Goal: Transaction & Acquisition: Purchase product/service

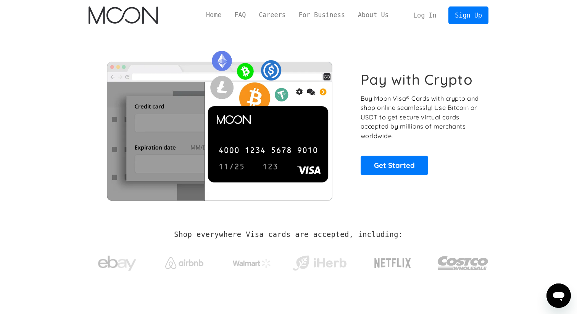
click at [434, 13] on link "Log In" at bounding box center [425, 15] width 36 height 17
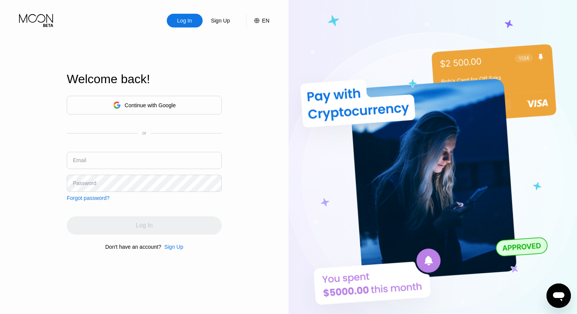
click at [135, 157] on input "text" at bounding box center [144, 160] width 155 height 17
click at [134, 164] on input "text" at bounding box center [144, 160] width 155 height 17
click at [102, 165] on input "text" at bounding box center [144, 160] width 155 height 17
paste input "[EMAIL_ADDRESS][DOMAIN_NAME]"
type input "[EMAIL_ADDRESS][DOMAIN_NAME]"
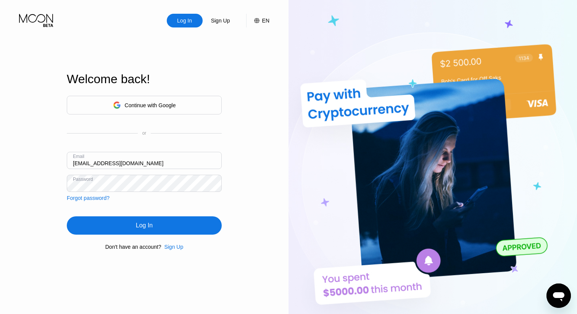
click at [118, 221] on div "Log In" at bounding box center [144, 226] width 155 height 18
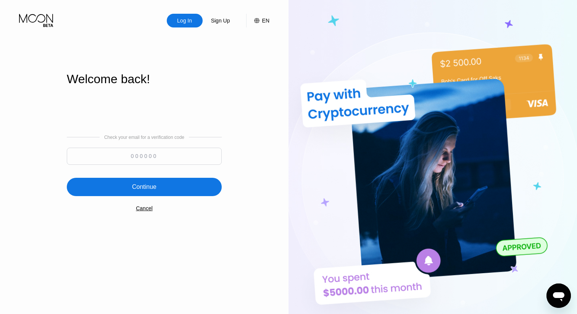
click at [153, 158] on input at bounding box center [144, 156] width 155 height 17
type input "9"
type input "792545"
click at [132, 188] on div "Continue" at bounding box center [144, 187] width 24 height 8
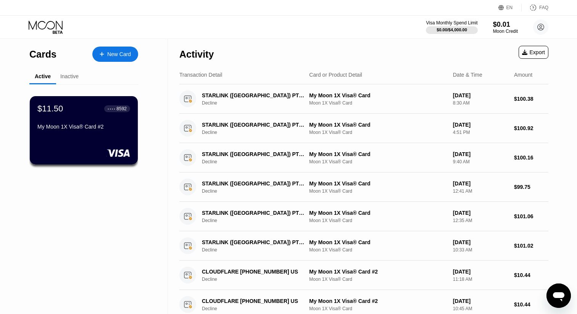
click at [108, 56] on div "New Card" at bounding box center [119, 54] width 24 height 6
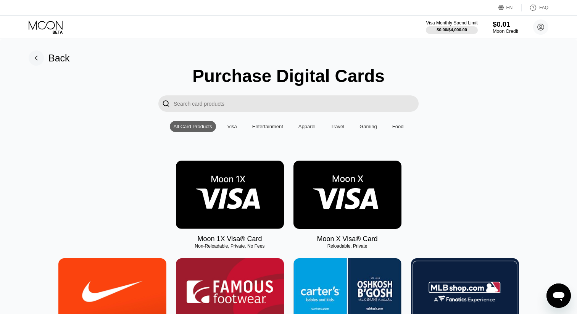
click at [496, 26] on div "$0.01" at bounding box center [506, 24] width 26 height 8
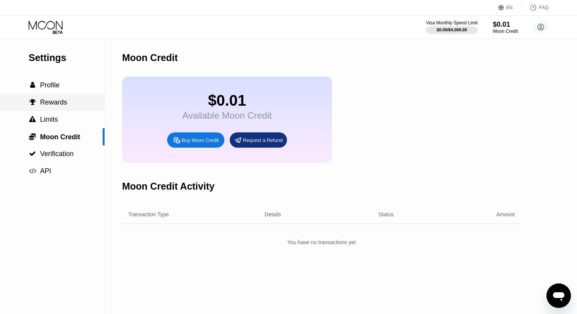
click at [51, 94] on div " Profile" at bounding box center [52, 85] width 105 height 17
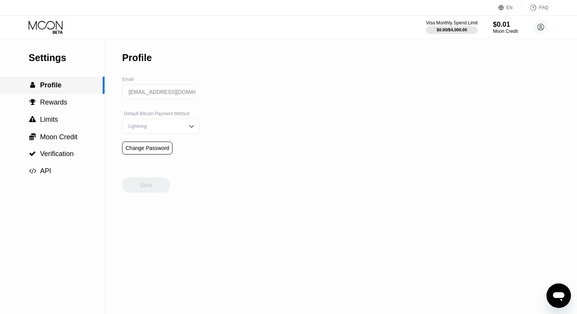
click at [51, 103] on span "Rewards" at bounding box center [53, 103] width 27 height 8
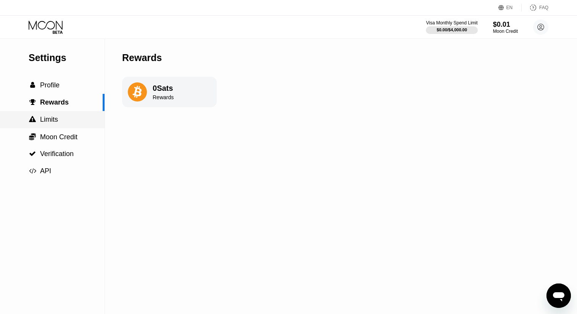
click at [54, 115] on div " Limits" at bounding box center [52, 119] width 105 height 17
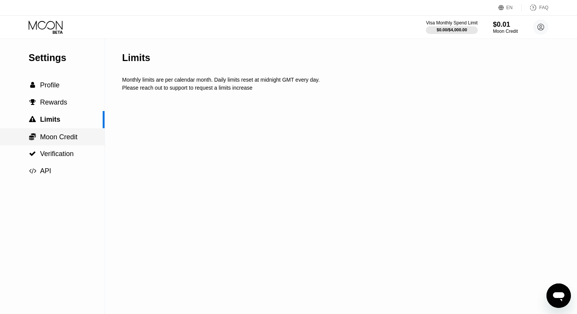
click at [61, 141] on span "Moon Credit" at bounding box center [58, 137] width 37 height 8
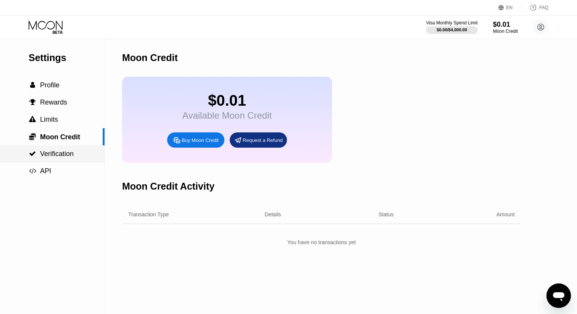
click at [62, 150] on span "Verification" at bounding box center [57, 154] width 34 height 8
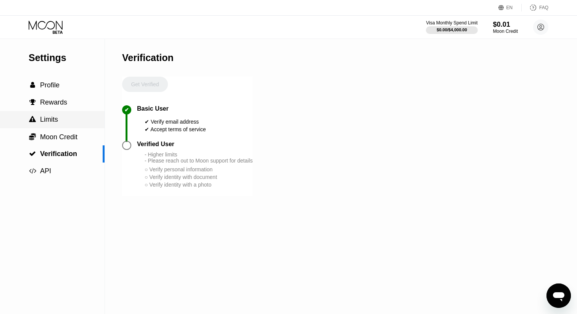
click at [61, 120] on div " Limits" at bounding box center [52, 120] width 105 height 8
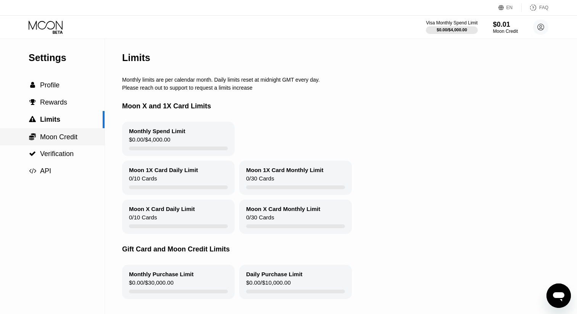
click at [68, 145] on div " Moon Credit" at bounding box center [52, 136] width 105 height 17
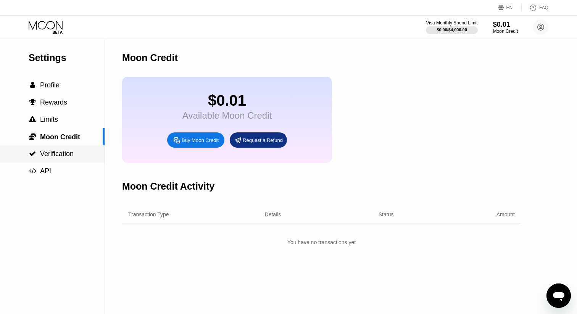
click at [67, 155] on span "Verification" at bounding box center [57, 154] width 34 height 8
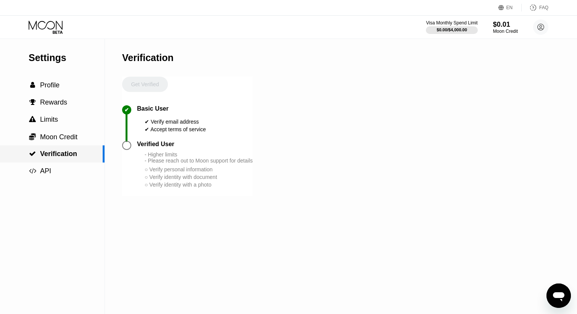
click at [67, 144] on div " Moon Credit" at bounding box center [52, 136] width 105 height 17
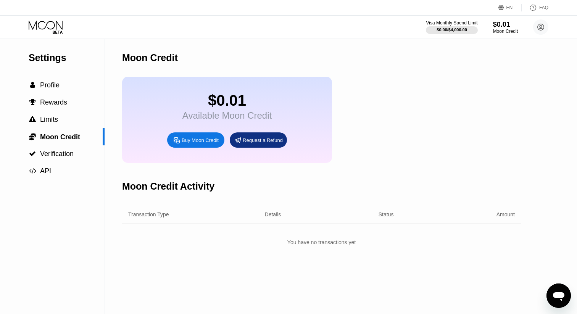
click at [57, 31] on icon at bounding box center [58, 32] width 10 height 3
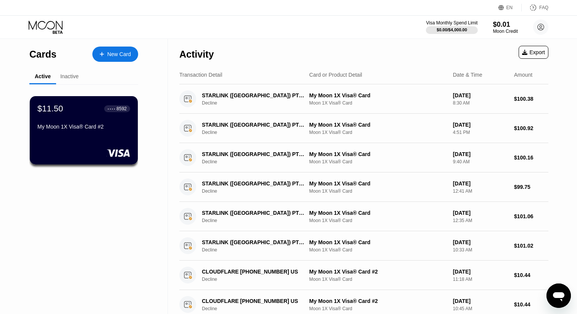
click at [53, 29] on icon at bounding box center [47, 27] width 36 height 13
click at [58, 26] on icon at bounding box center [47, 27] width 36 height 13
click at [108, 56] on div "New Card" at bounding box center [119, 54] width 24 height 6
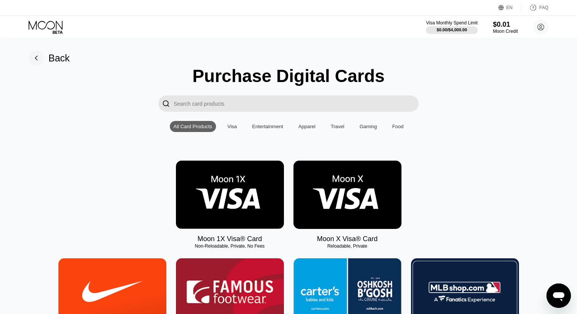
click at [245, 189] on img at bounding box center [230, 195] width 108 height 68
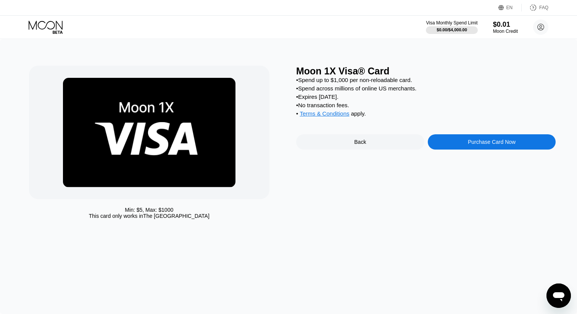
click at [471, 149] on div "Purchase Card Now" at bounding box center [492, 141] width 128 height 15
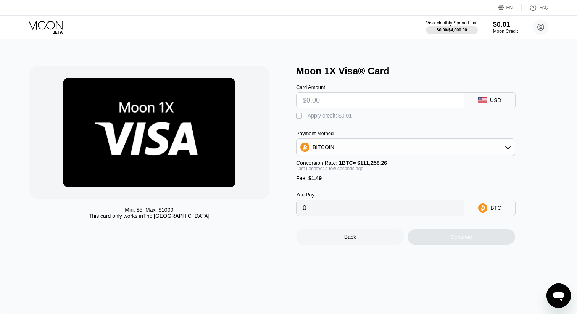
click at [335, 99] on input "text" at bounding box center [380, 100] width 155 height 15
type input "$1"
type input "0.00002239"
type input "$11"
type input "0.00011227"
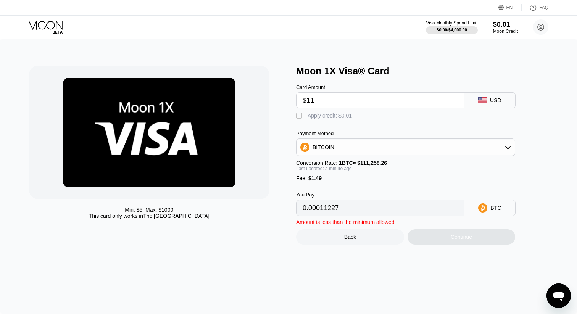
type input "$110"
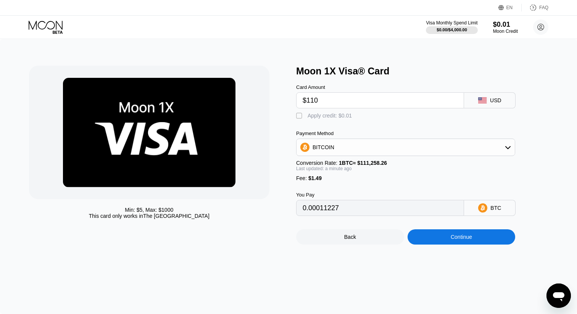
type input "0.00100209"
type input "$11"
type input "0.00011227"
type input "$1"
type input "0.00002239"
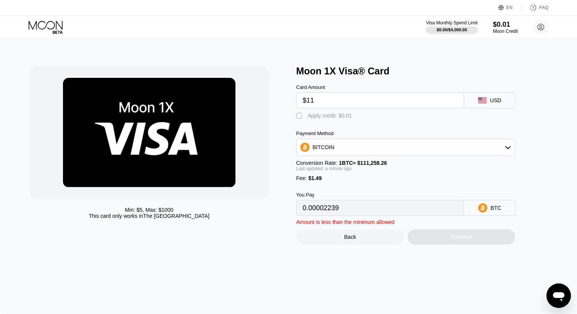
type input "$115"
type input "0.00104703"
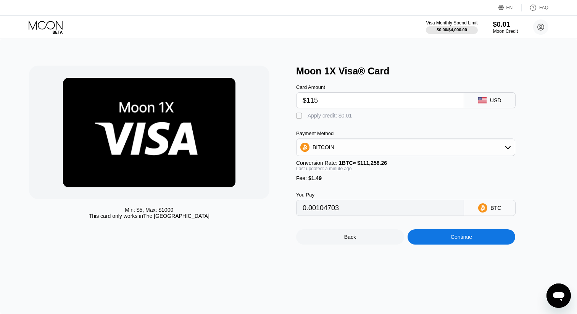
type input "$115"
click at [318, 115] on div "Apply credit: $0.01" at bounding box center [330, 116] width 44 height 6
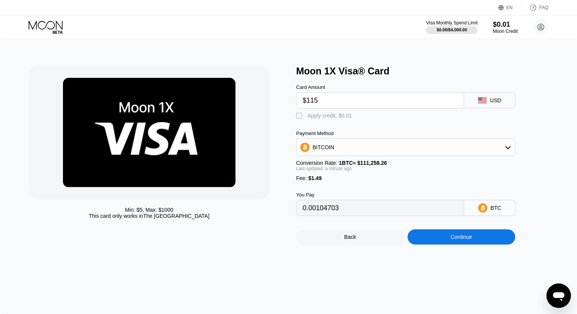
click at [318, 115] on div "Apply credit: $0.01" at bounding box center [330, 116] width 44 height 6
type input "0.00104694"
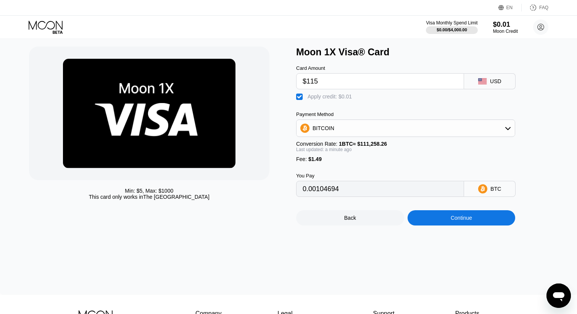
scroll to position [23, 0]
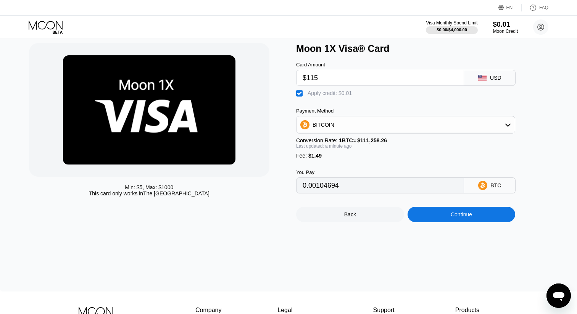
click at [398, 128] on div "BITCOIN" at bounding box center [406, 124] width 218 height 15
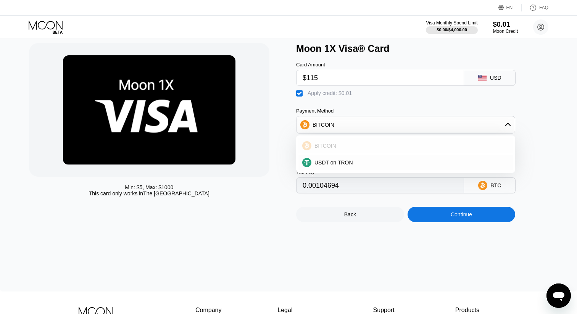
click at [396, 141] on div "BITCOIN" at bounding box center [406, 145] width 215 height 15
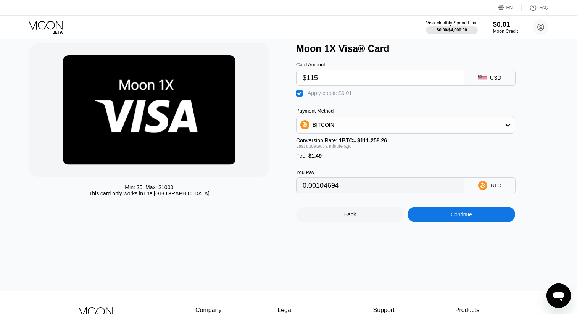
click at [446, 212] on div "Continue" at bounding box center [462, 214] width 108 height 15
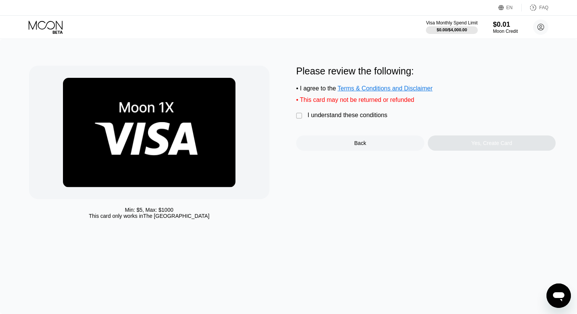
click at [347, 118] on div "I understand these conditions" at bounding box center [348, 115] width 80 height 7
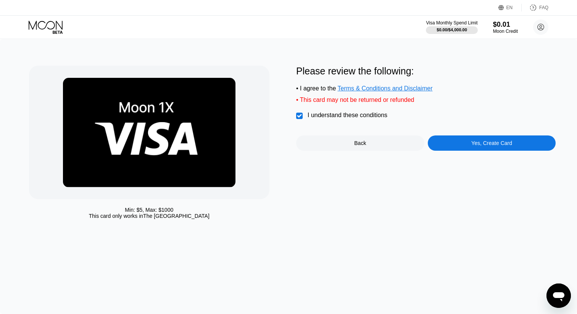
click at [459, 147] on div "Yes, Create Card" at bounding box center [492, 143] width 128 height 15
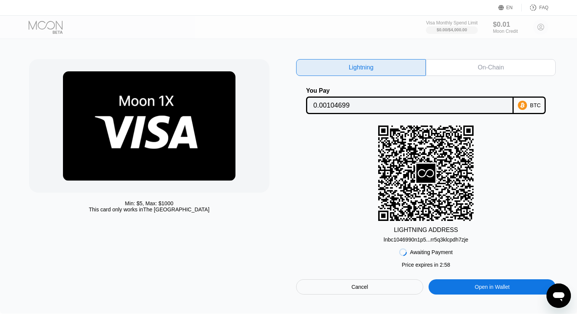
scroll to position [6, 0]
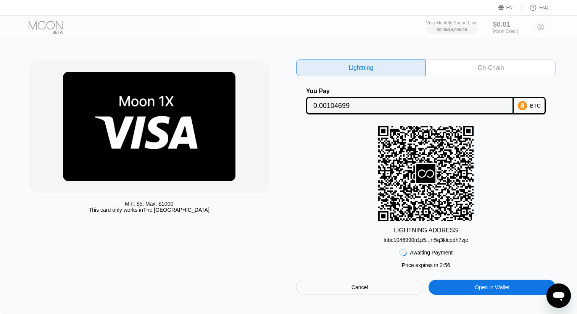
click at [478, 67] on div "On-Chain" at bounding box center [491, 68] width 26 height 8
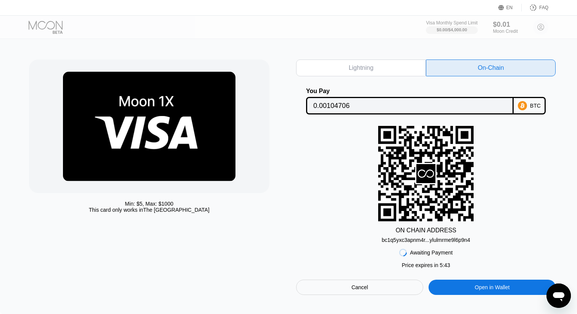
click at [466, 98] on div "0.00104706" at bounding box center [410, 106] width 208 height 18
click at [406, 240] on div "bc1q5yxc3apnm4r...ylulmrme9l6p9n4" at bounding box center [426, 240] width 89 height 6
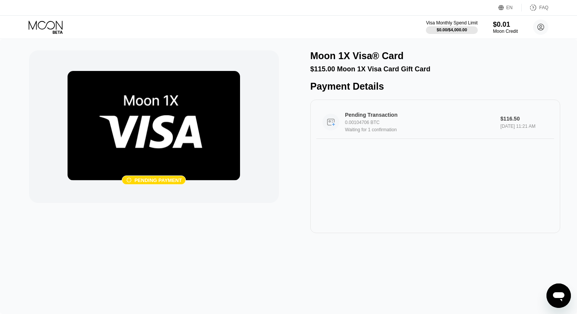
click at [387, 126] on div "Pending Transaction 0.00104706 BTC Waiting for 1 confirmation" at bounding box center [422, 122] width 155 height 21
click at [374, 119] on div "Pending Transaction 0.00104706 BTC Waiting for 1 confirmation" at bounding box center [422, 122] width 155 height 21
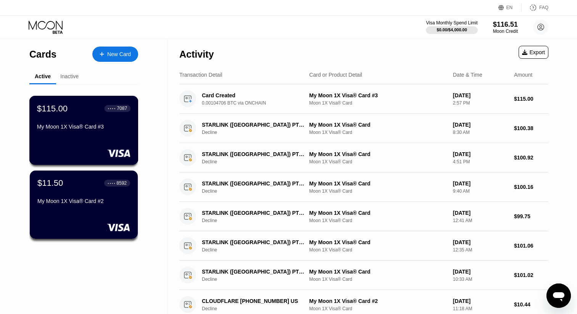
click at [109, 121] on div "$115.00 ● ● ● ● 7087 My Moon 1X Visa® Card #3" at bounding box center [84, 117] width 94 height 29
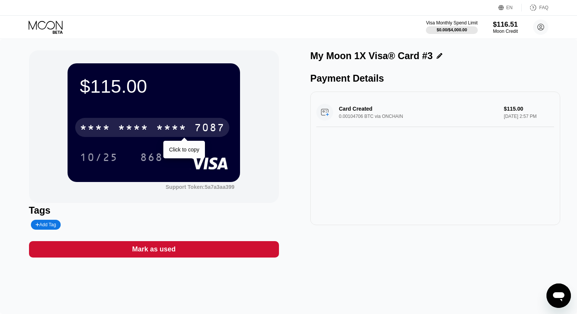
click at [131, 129] on div "* * * *" at bounding box center [133, 129] width 31 height 12
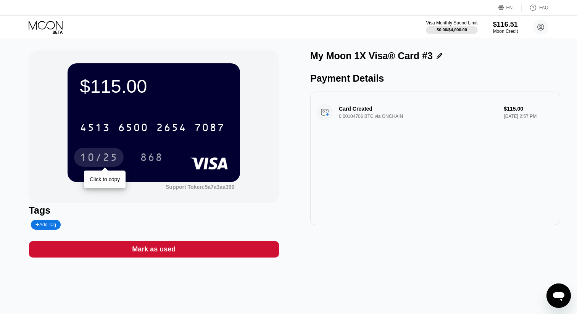
click at [102, 159] on div "10/25" at bounding box center [99, 158] width 38 height 12
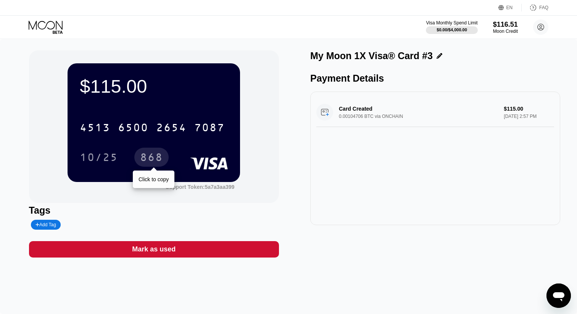
click at [162, 156] on div "868" at bounding box center [151, 158] width 23 height 12
click at [31, 25] on icon at bounding box center [47, 27] width 36 height 13
